Goal: Entertainment & Leisure: Consume media (video, audio)

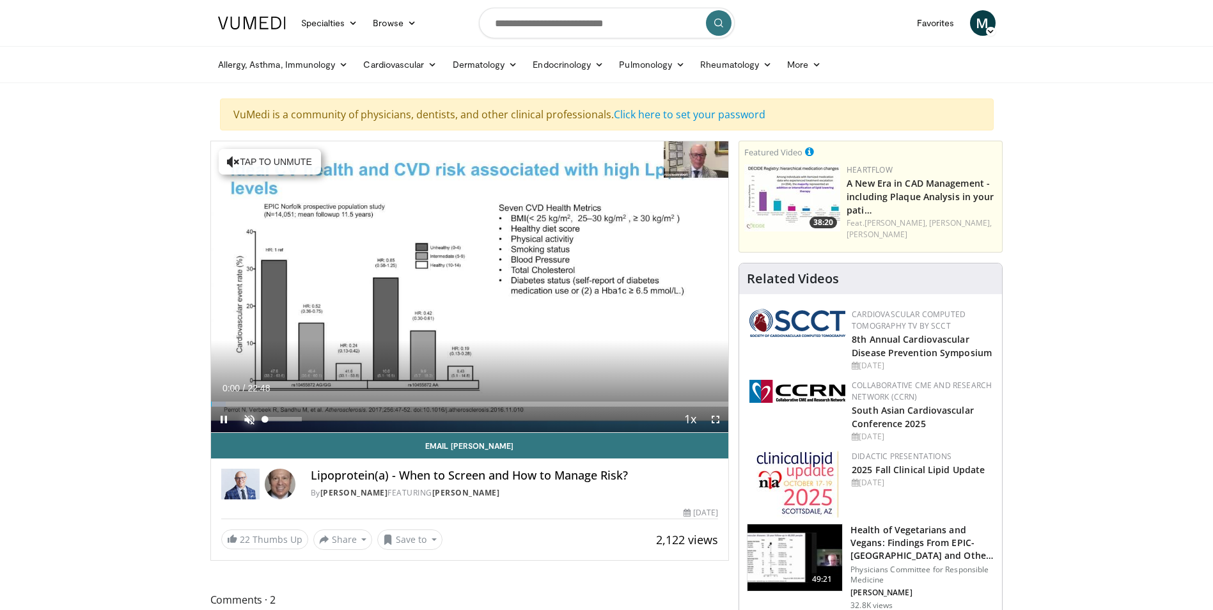
click at [246, 417] on span "Video Player" at bounding box center [250, 420] width 26 height 26
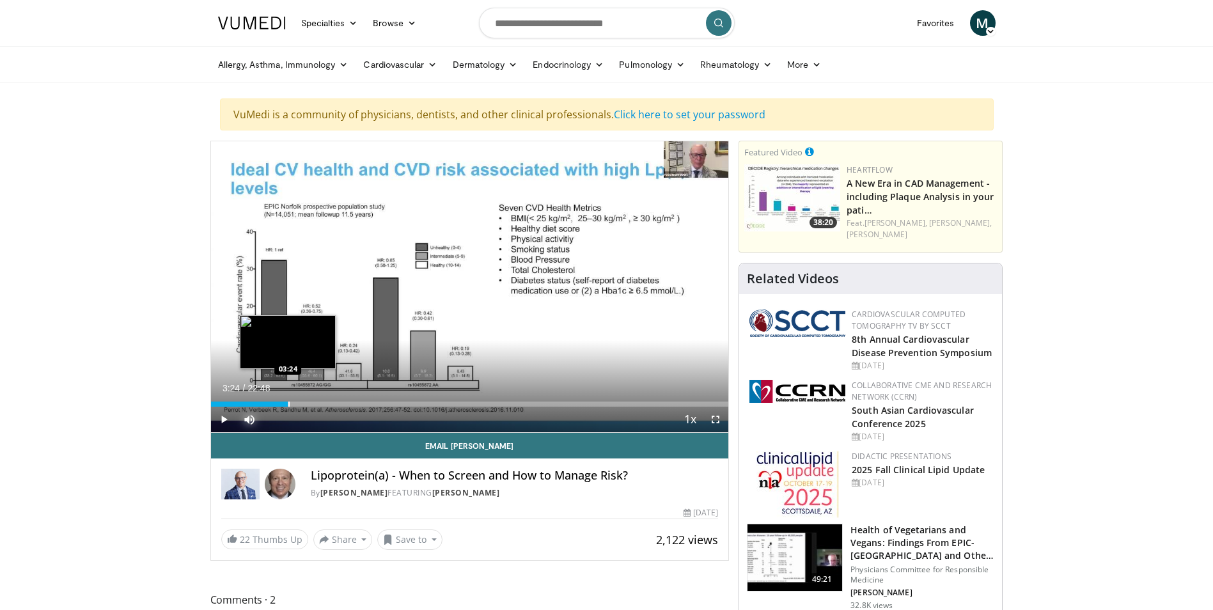
click at [288, 404] on div "Progress Bar" at bounding box center [288, 404] width 1 height 5
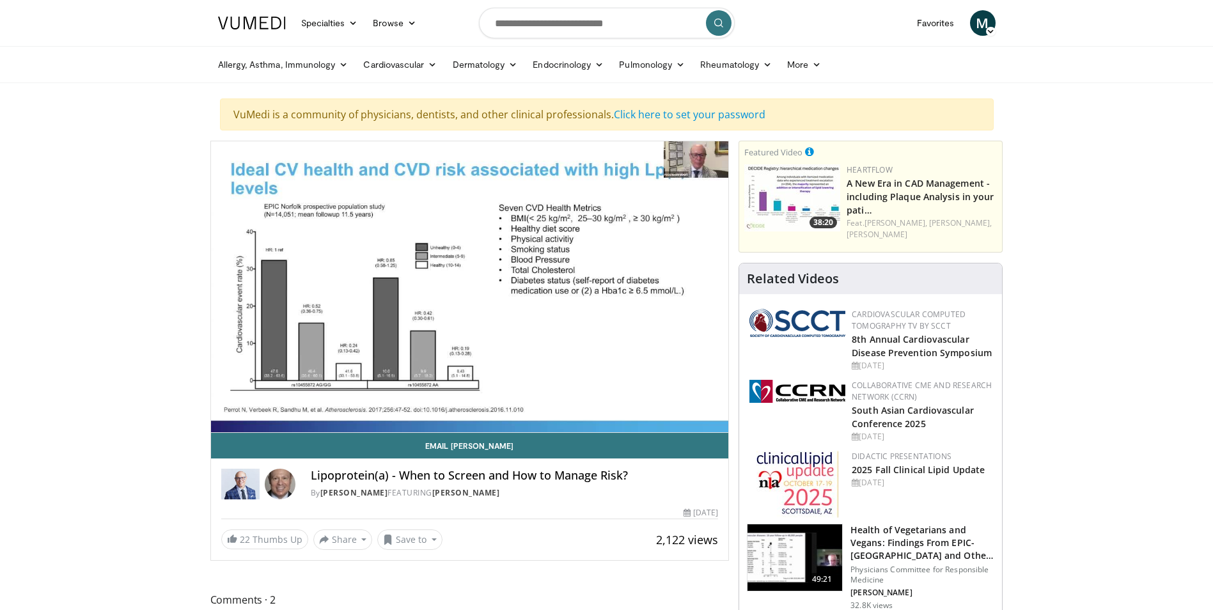
click at [296, 404] on div "10 seconds Tap to unmute" at bounding box center [470, 286] width 518 height 291
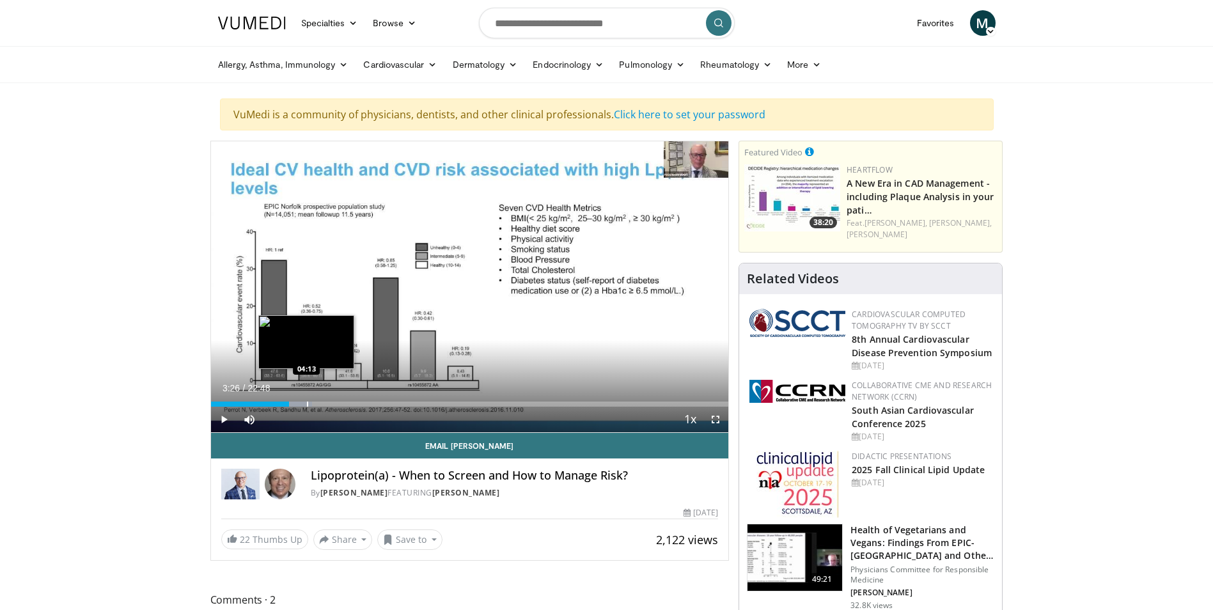
click at [307, 406] on div "Progress Bar" at bounding box center [307, 404] width 1 height 5
click at [302, 406] on div "Progress Bar" at bounding box center [301, 404] width 1 height 5
click at [228, 421] on span "Video Player" at bounding box center [224, 420] width 26 height 26
click at [332, 406] on div "Progress Bar" at bounding box center [332, 404] width 1 height 5
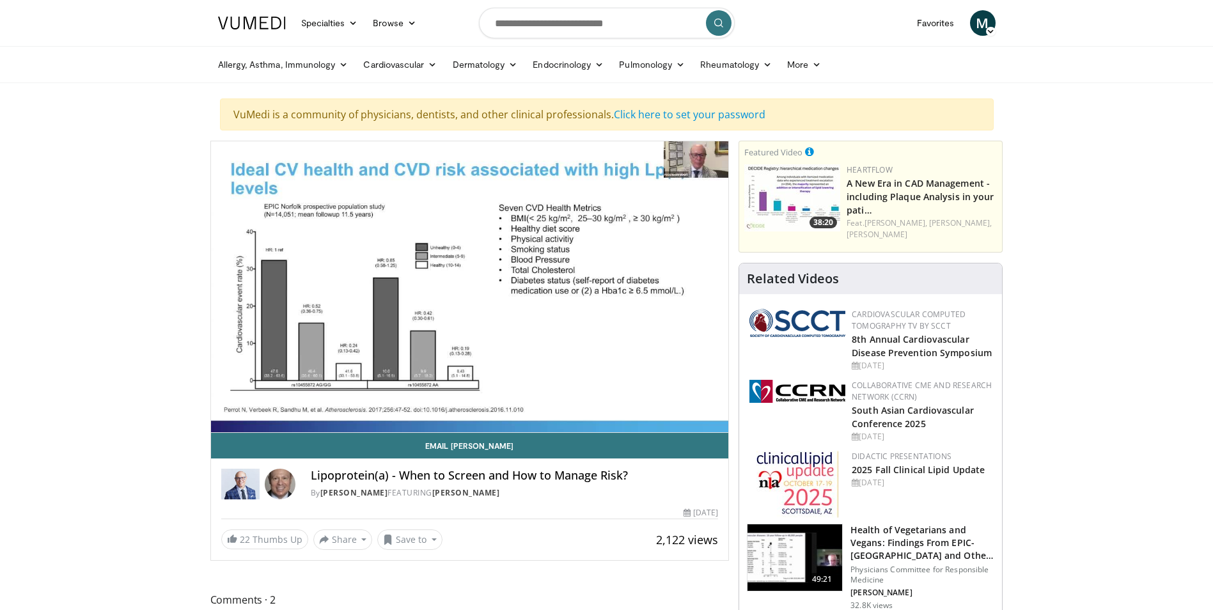
click at [352, 400] on video-js "**********" at bounding box center [470, 287] width 518 height 292
click at [196, 37] on header "Specialties Adult & Family Medicine Allergy, [MEDICAL_DATA], Immunology Anesthe…" at bounding box center [606, 41] width 1213 height 83
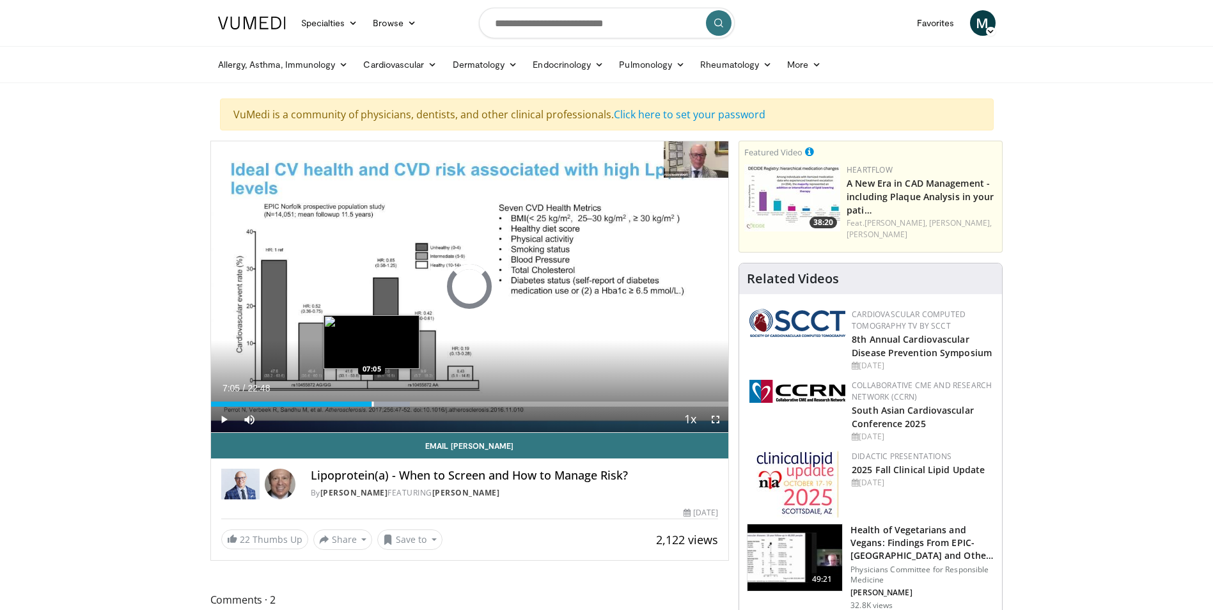
click at [372, 406] on div "Progress Bar" at bounding box center [372, 404] width 1 height 5
click at [372, 402] on div "Progress Bar" at bounding box center [372, 404] width 1 height 5
click at [388, 404] on div "Progress Bar" at bounding box center [388, 404] width 1 height 5
click at [411, 404] on div "Progress Bar" at bounding box center [411, 404] width 1 height 5
click at [400, 404] on div "Progress Bar" at bounding box center [400, 404] width 1 height 5
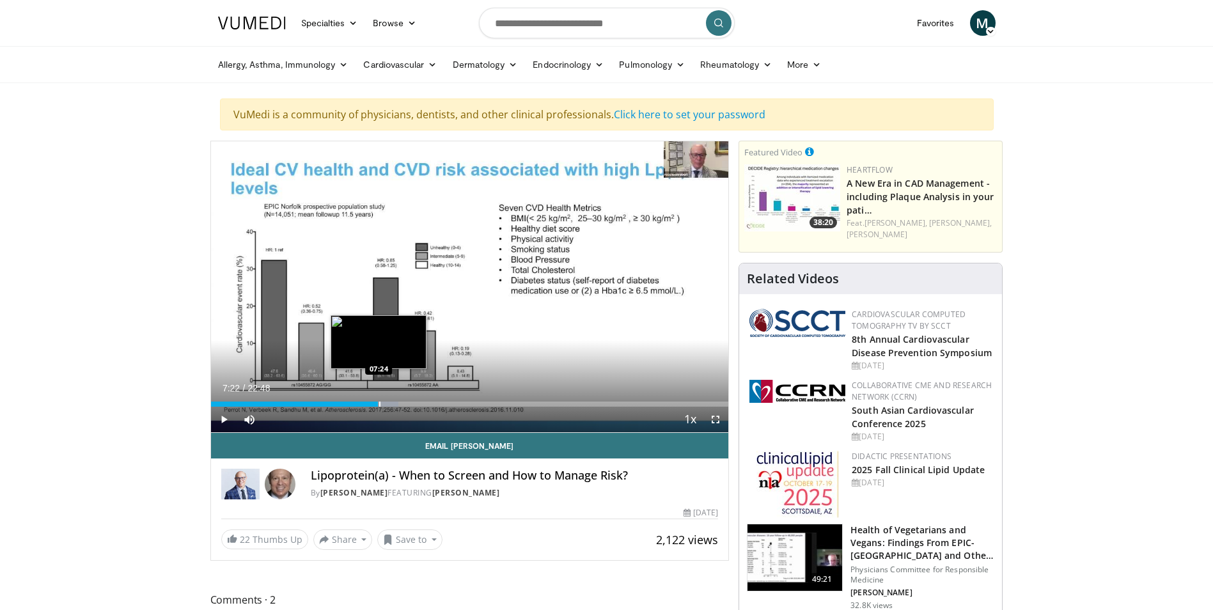
click at [378, 404] on div "07:22" at bounding box center [295, 404] width 168 height 5
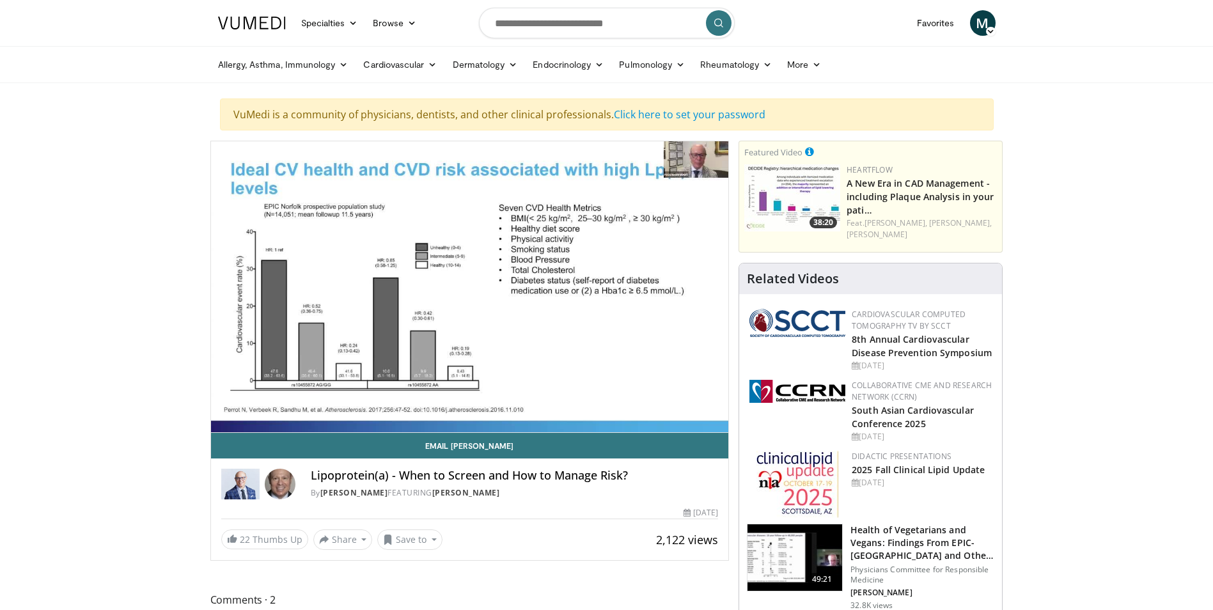
click at [397, 404] on div "10 seconds Tap to unmute" at bounding box center [470, 286] width 518 height 291
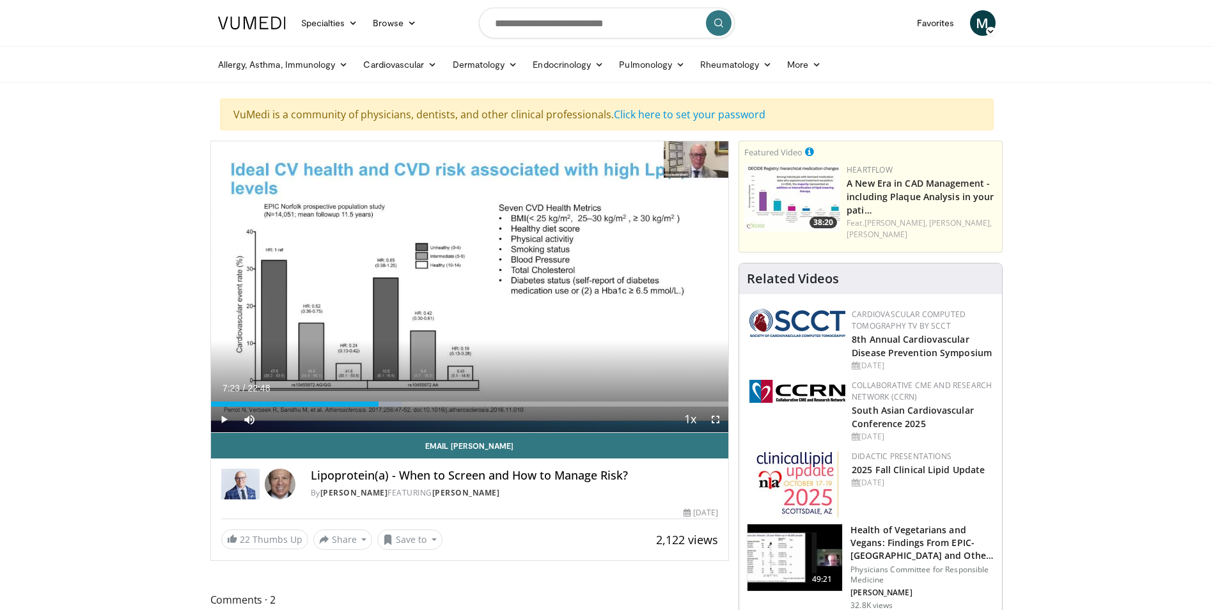
click at [455, 388] on div "Current Time 7:23 / Duration 22:48" at bounding box center [470, 389] width 518 height 12
click at [383, 402] on div "Progress Bar" at bounding box center [383, 404] width 1 height 5
click at [395, 402] on div "Progress Bar" at bounding box center [395, 404] width 1 height 5
click at [379, 402] on div "08:08" at bounding box center [303, 404] width 185 height 5
click at [223, 420] on span "Video Player" at bounding box center [224, 420] width 26 height 26
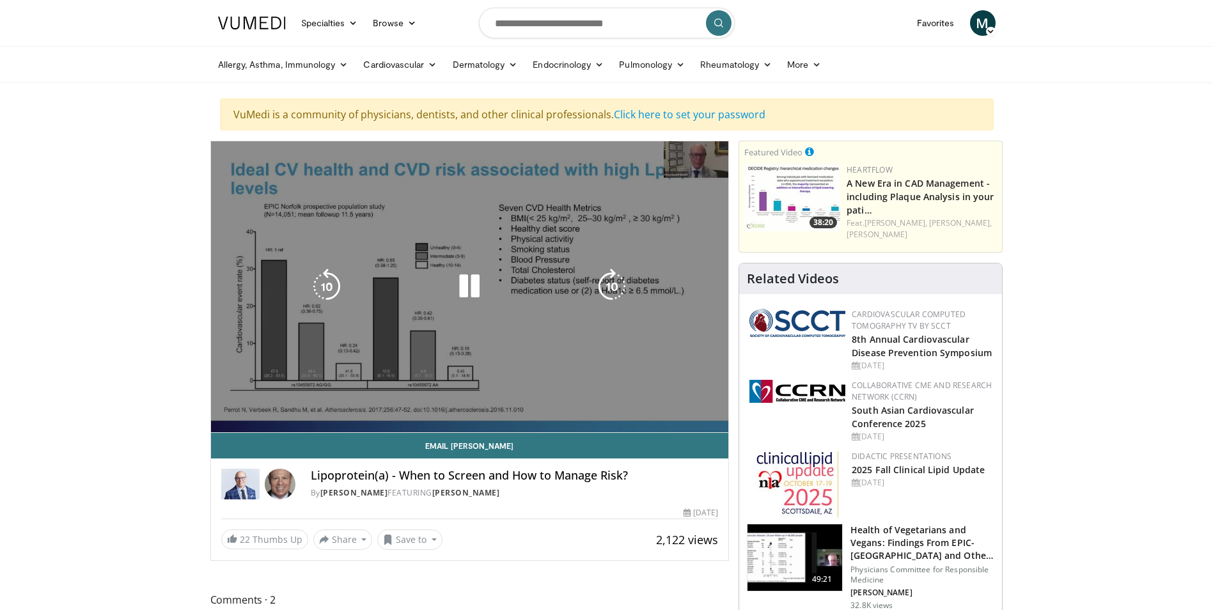
click at [423, 402] on div "10 seconds Tap to unmute" at bounding box center [470, 286] width 518 height 291
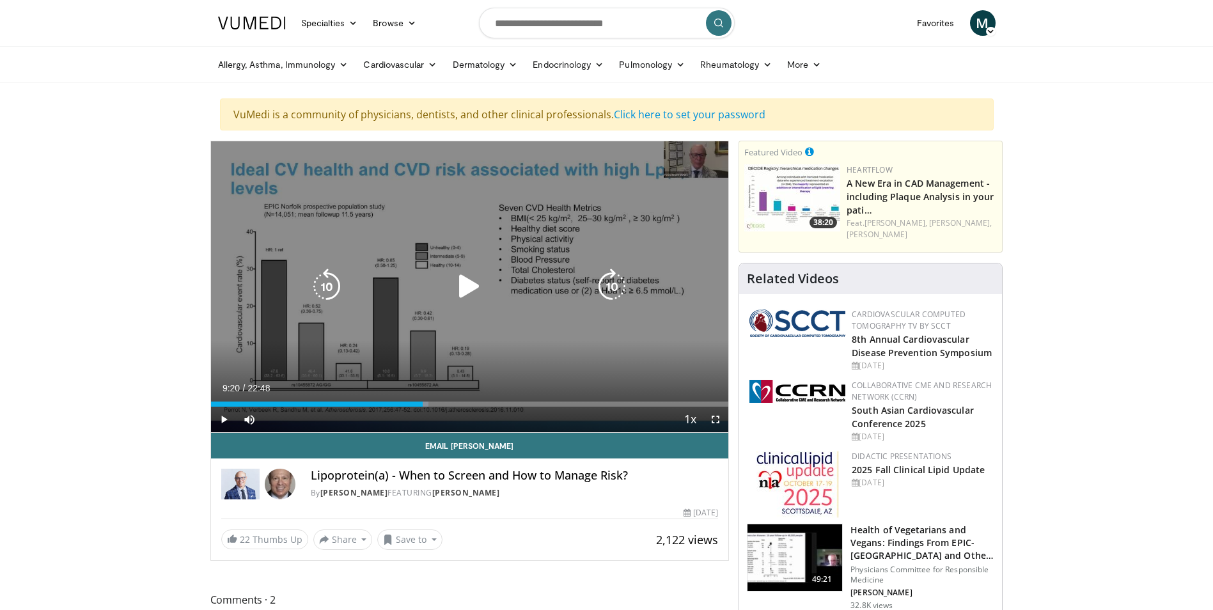
click at [0, 0] on div "Progress Bar" at bounding box center [0, 0] width 0 height 0
click at [469, 288] on icon "Video Player" at bounding box center [470, 287] width 36 height 36
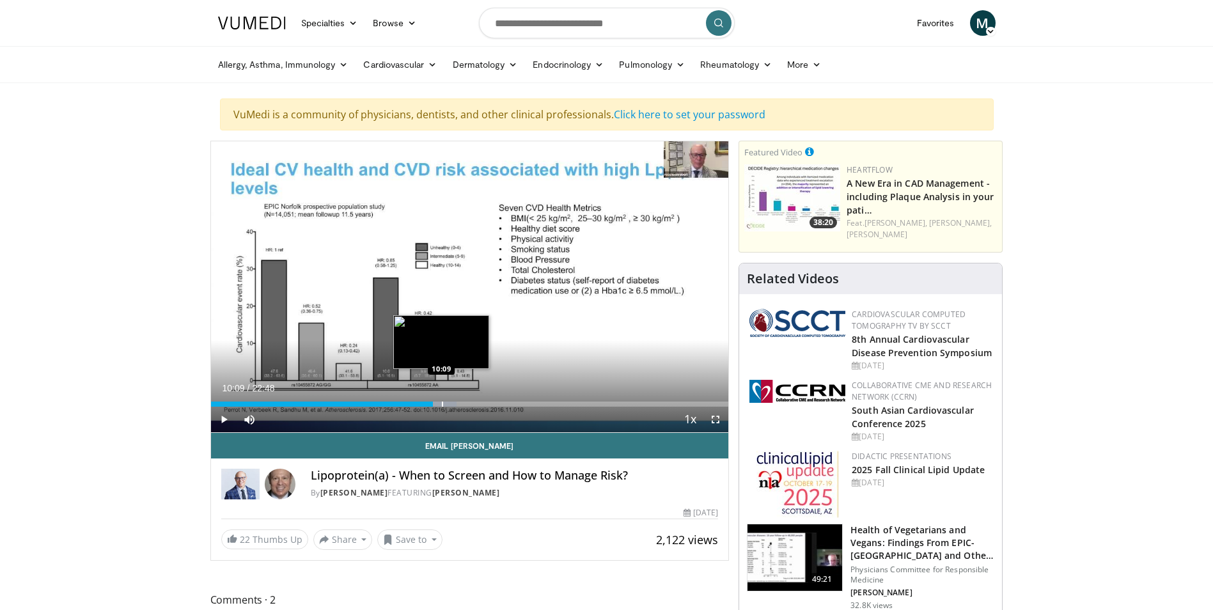
click at [442, 404] on div "Progress Bar" at bounding box center [442, 404] width 1 height 5
click at [449, 402] on div "Progress Bar" at bounding box center [449, 404] width 1 height 5
click at [461, 402] on div "Progress Bar" at bounding box center [461, 404] width 1 height 5
click at [471, 409] on div "Current Time 11:50 / Duration 22:48 Pause Skip Backward Skip Forward Mute 95% L…" at bounding box center [470, 420] width 518 height 26
click at [470, 404] on div "Progress Bar" at bounding box center [470, 404] width 1 height 5
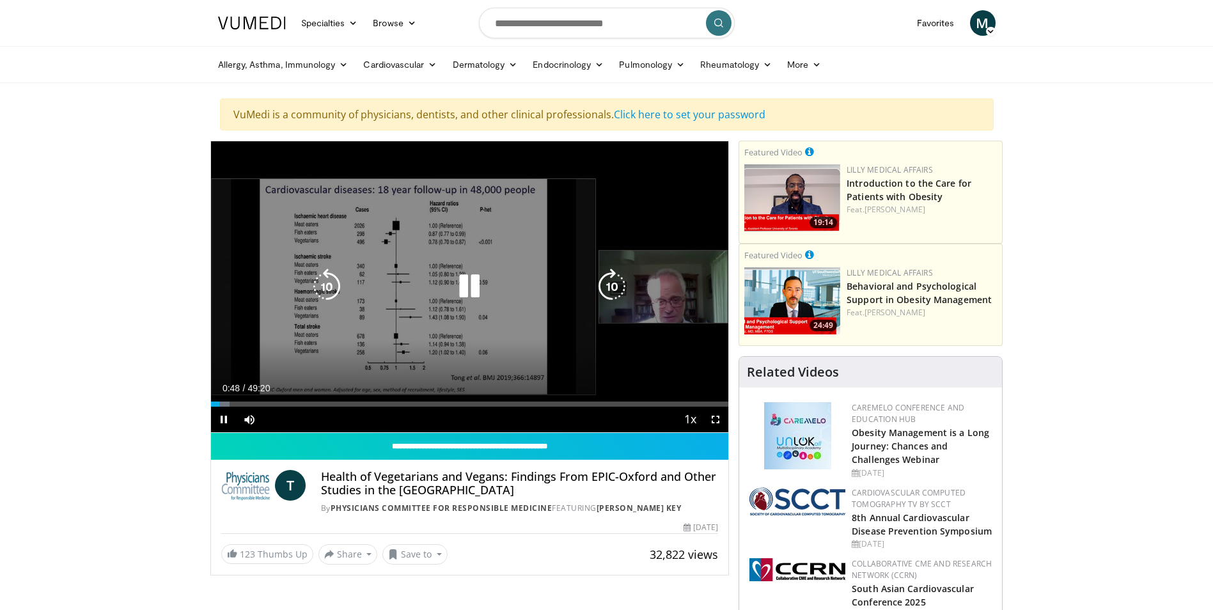
click at [467, 285] on icon "Video Player" at bounding box center [470, 287] width 36 height 36
